Goal: Task Accomplishment & Management: Use online tool/utility

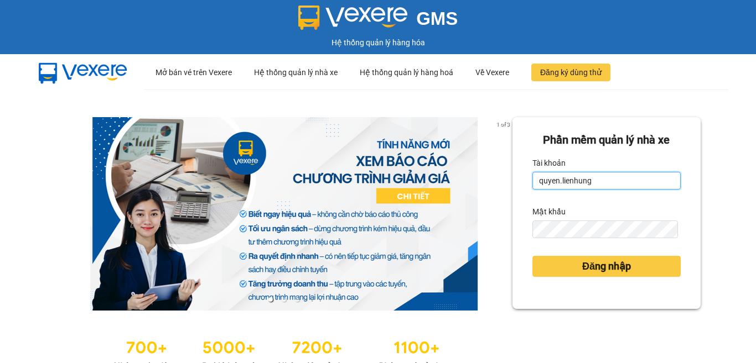
click at [607, 184] on input "quyen.lienhung" at bounding box center [606, 181] width 148 height 18
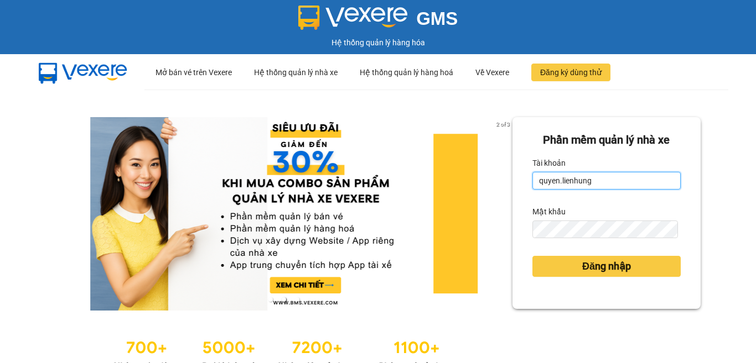
type input "phuongcr.lienhung"
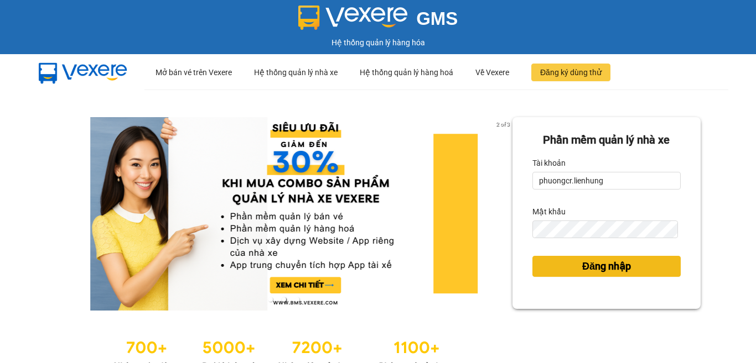
click at [605, 269] on span "Đăng nhập" at bounding box center [606, 266] width 49 height 15
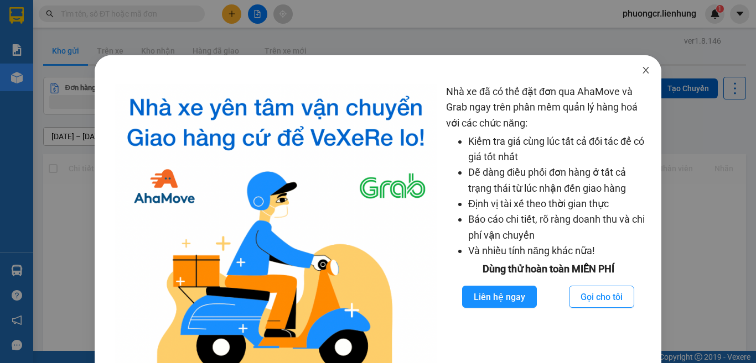
click at [641, 71] on icon "close" at bounding box center [645, 70] width 9 height 9
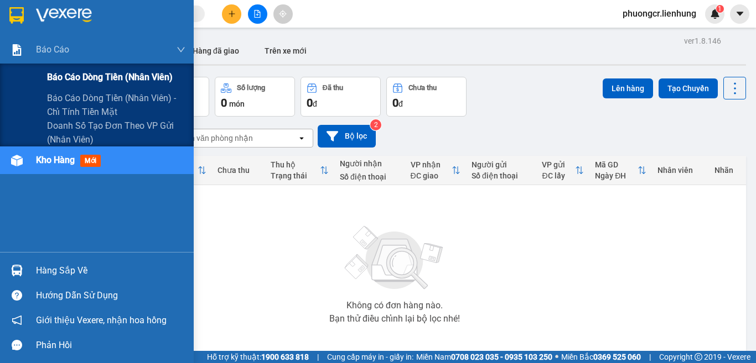
drag, startPoint x: 98, startPoint y: 78, endPoint x: 256, endPoint y: 162, distance: 178.2
click at [99, 79] on span "Báo cáo dòng tiền (nhân viên)" at bounding box center [109, 77] width 124 height 14
